Goal: Find specific page/section: Find specific page/section

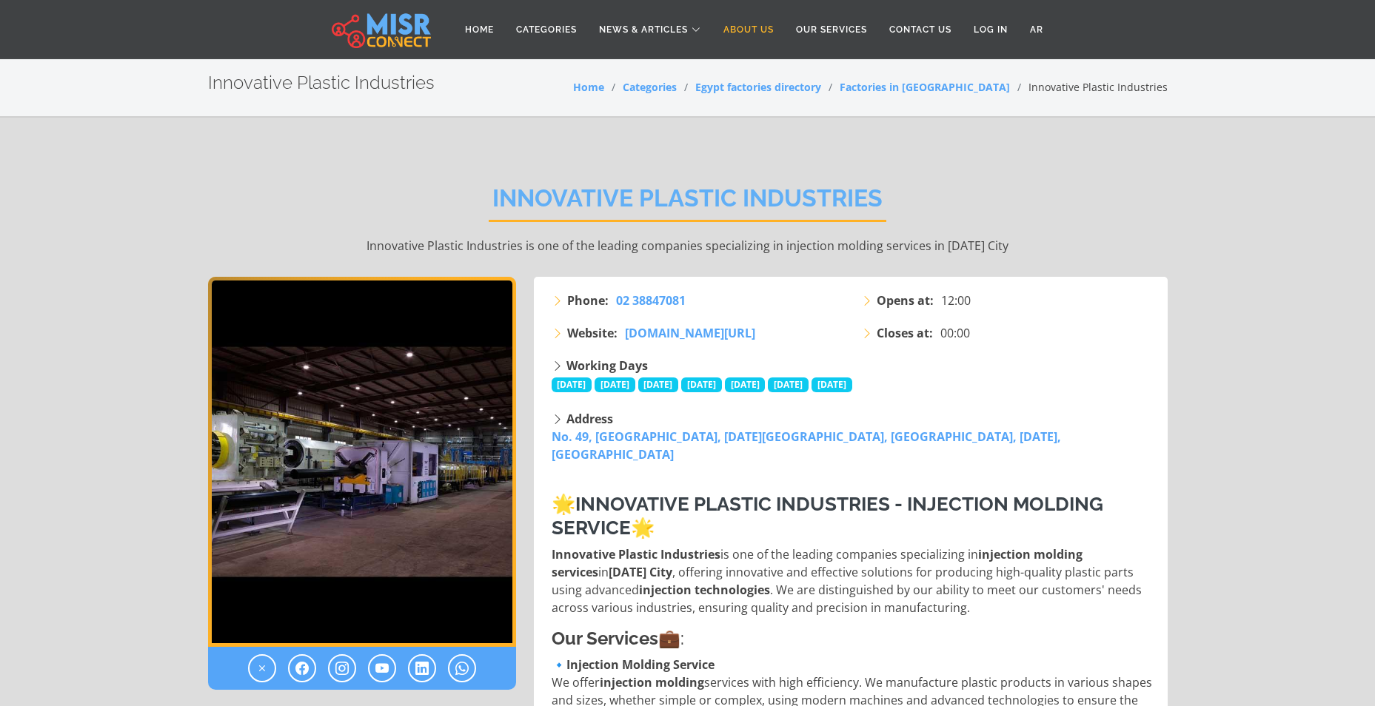
click at [745, 29] on link "About Us" at bounding box center [748, 30] width 73 height 28
drag, startPoint x: 495, startPoint y: 198, endPoint x: 879, endPoint y: 190, distance: 384.4
click at [879, 190] on h2 "Innovative Plastic Industries" at bounding box center [688, 203] width 398 height 38
copy h2 "Innovative Plastic Industries"
